Goal: Information Seeking & Learning: Find contact information

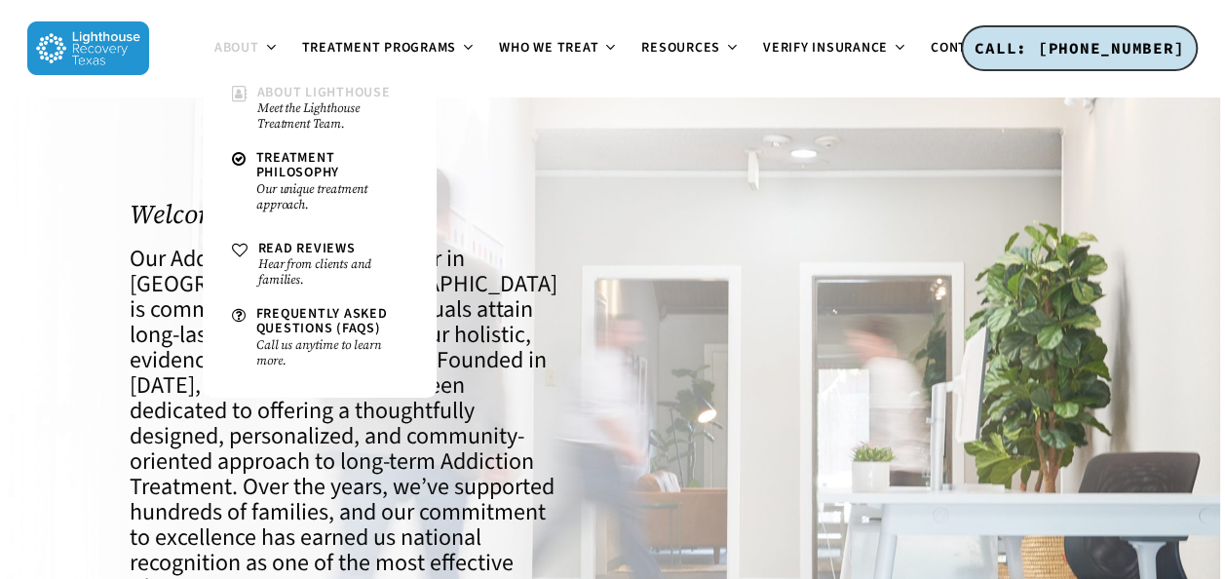
click at [292, 107] on small "Meet the Lighthouse Treatment Team." at bounding box center [332, 115] width 150 height 31
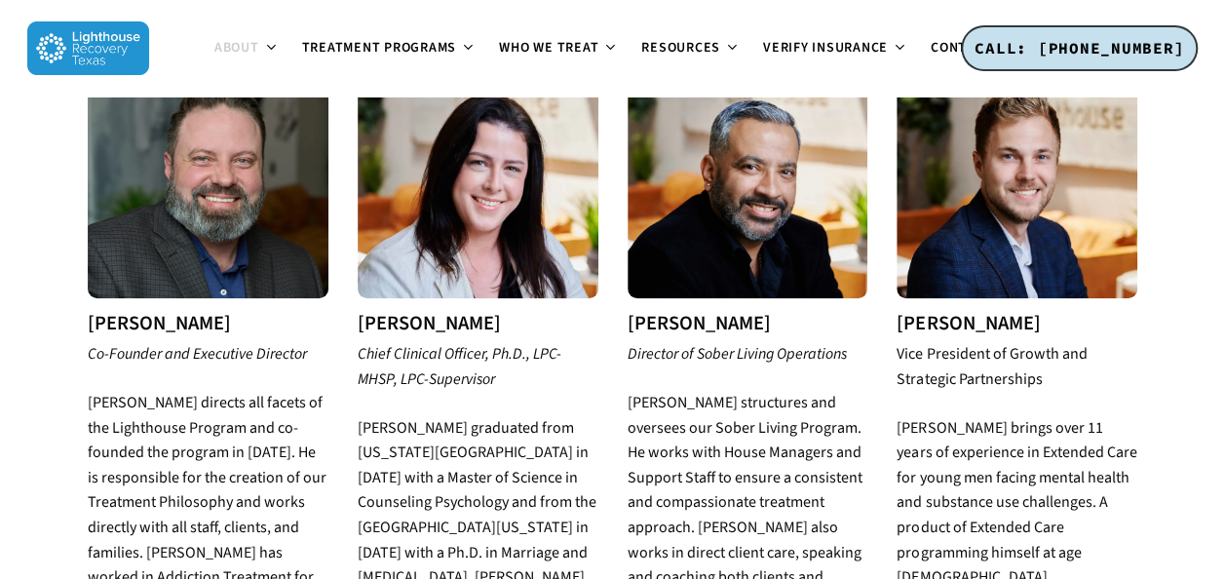
scroll to position [795, 0]
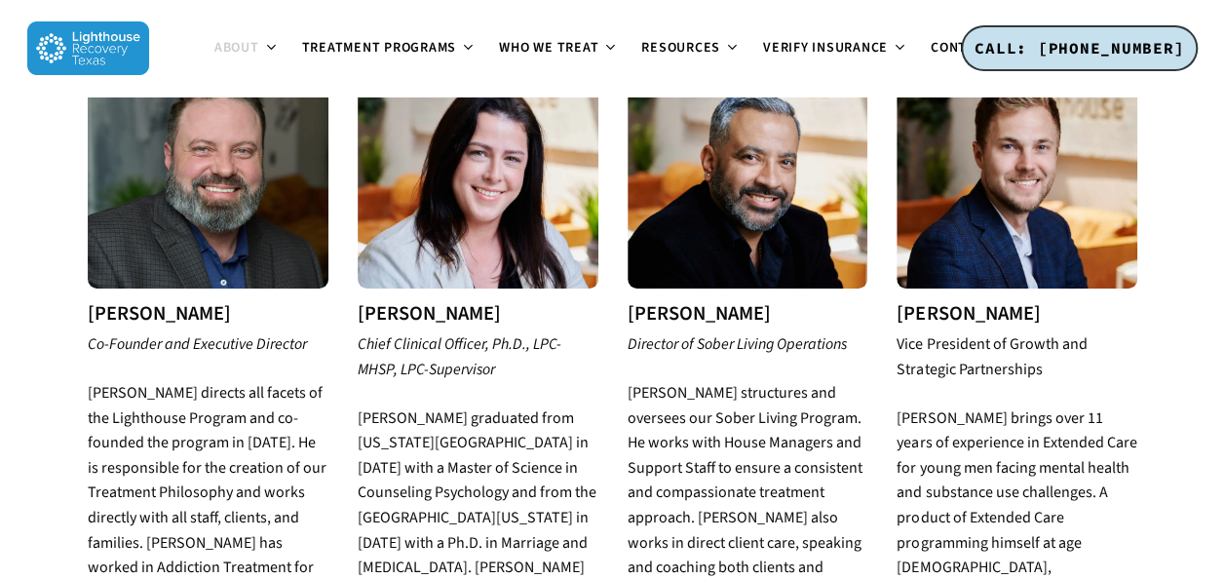
click at [183, 303] on h3 "[PERSON_NAME]" at bounding box center [208, 313] width 241 height 21
drag, startPoint x: 183, startPoint y: 292, endPoint x: 81, endPoint y: 282, distance: 102.9
click at [81, 282] on div "[PERSON_NAME] Co-Founder and Executive Director [PERSON_NAME] directs all facet…" at bounding box center [208, 579] width 270 height 1060
copy div "[PERSON_NAME]"
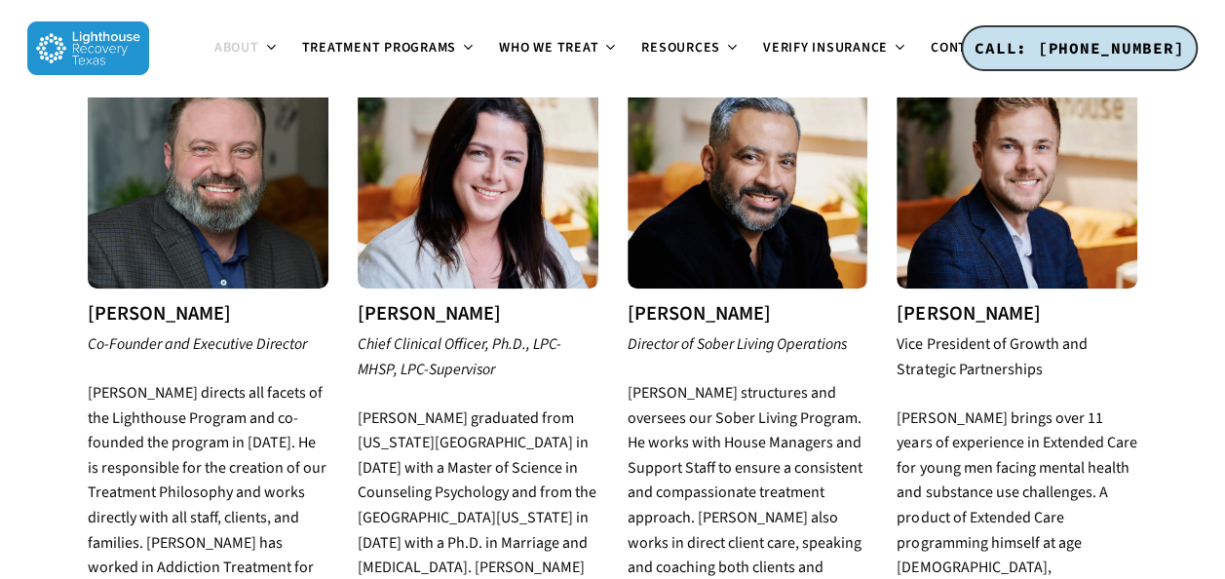
click at [735, 303] on h3 "[PERSON_NAME]" at bounding box center [748, 313] width 241 height 21
drag, startPoint x: 1005, startPoint y: 289, endPoint x: 895, endPoint y: 277, distance: 110.8
click at [895, 277] on div "[PERSON_NAME] Vice President of Growth and Strategic Partnerships [PERSON_NAME]…" at bounding box center [1017, 579] width 270 height 1060
copy h3 "[PERSON_NAME]"
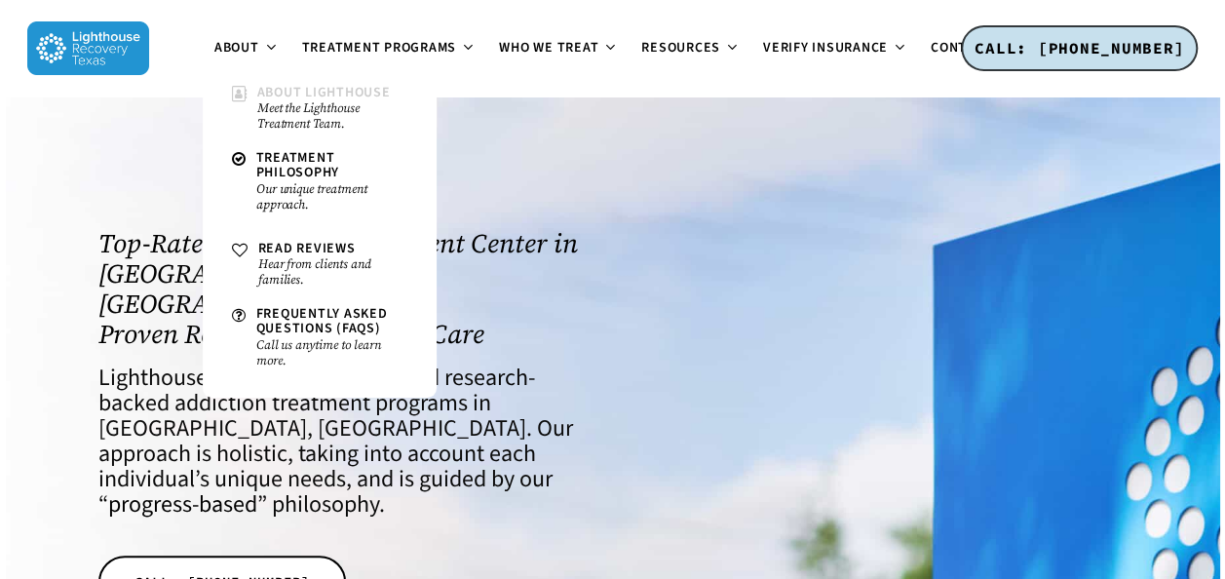
click at [279, 119] on small "Meet the Lighthouse Treatment Team." at bounding box center [332, 115] width 150 height 31
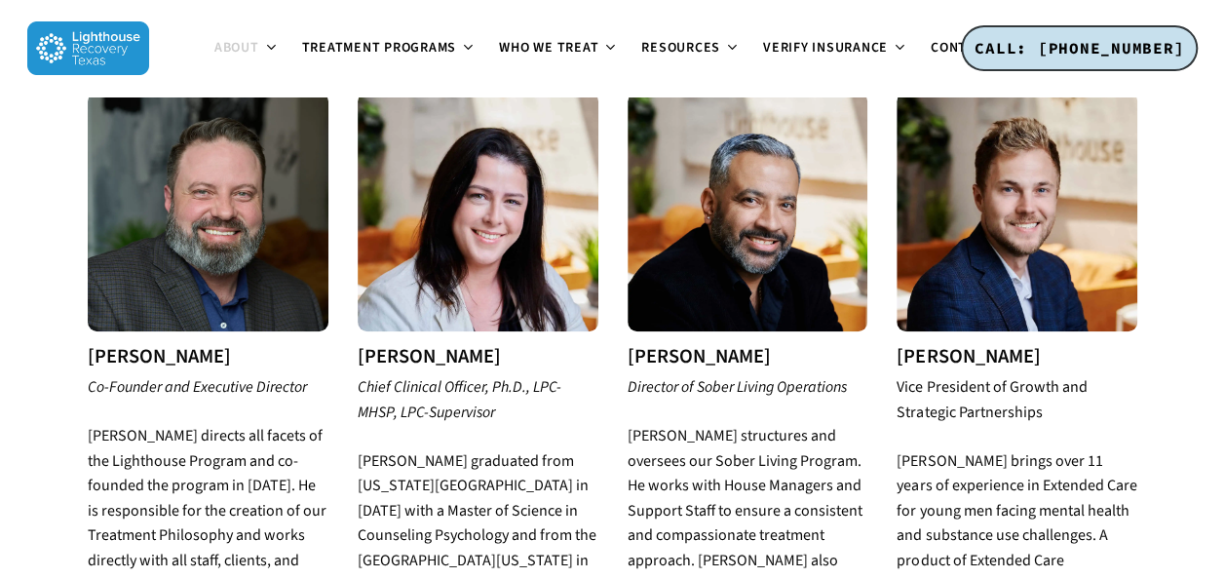
scroll to position [754, 0]
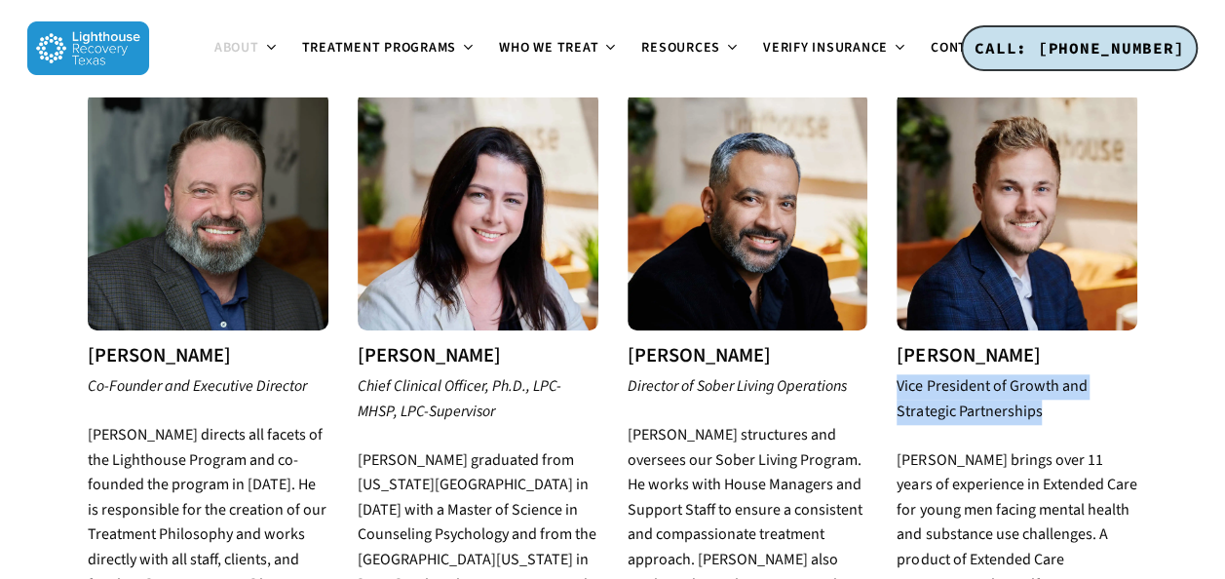
drag, startPoint x: 1043, startPoint y: 387, endPoint x: 891, endPoint y: 353, distance: 155.9
copy icon "Vice President of Growth and Strategic Partnerships"
